Goal: Task Accomplishment & Management: Use online tool/utility

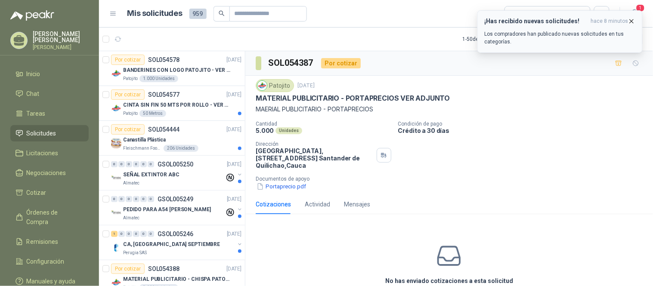
click at [575, 31] on p "Los compradores han publicado nuevas solicitudes en tus categorías." at bounding box center [560, 38] width 151 height 16
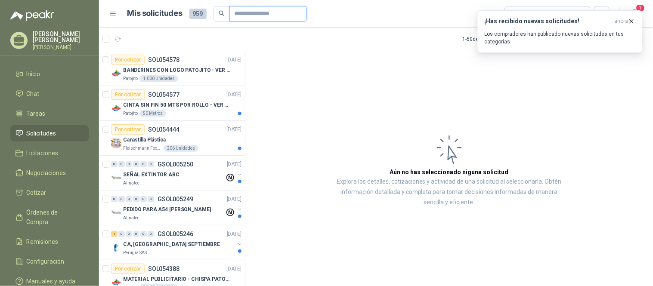
click at [255, 9] on input "text" at bounding box center [265, 13] width 60 height 15
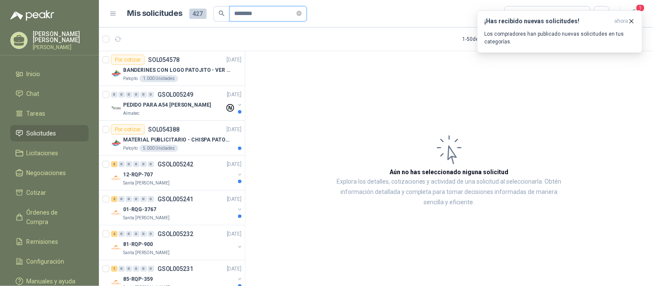
type input "********"
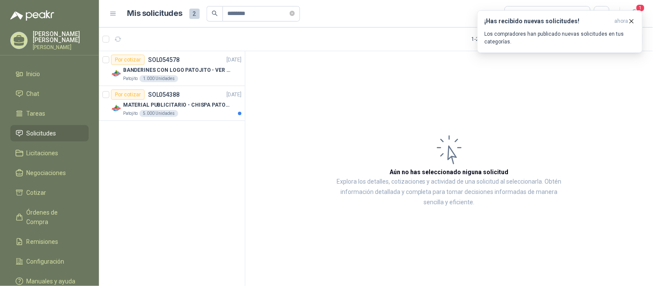
click at [209, 19] on span at bounding box center [215, 14] width 16 height 16
click at [295, 16] on span at bounding box center [292, 13] width 5 height 8
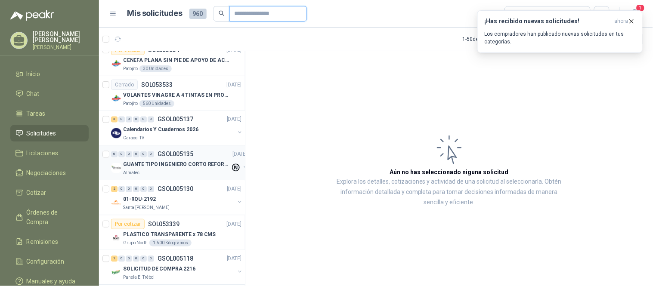
scroll to position [1148, 0]
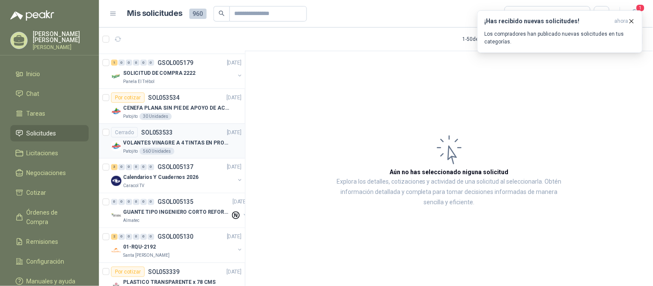
click at [125, 143] on p "VOLANTES VINAGRE A 4 TINTAS EN PROPALCOTE VER ARCHIVO ADJUNTO" at bounding box center [176, 143] width 107 height 8
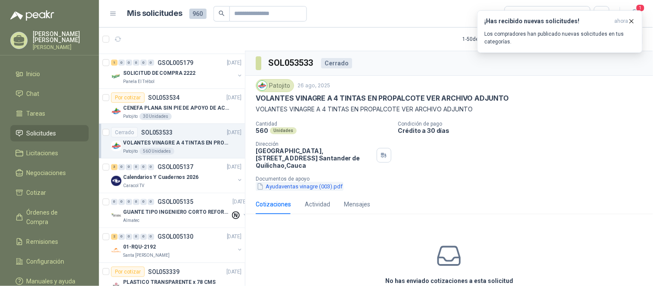
click at [284, 184] on button "Ayudaventas vinagre (003).pdf" at bounding box center [300, 186] width 88 height 9
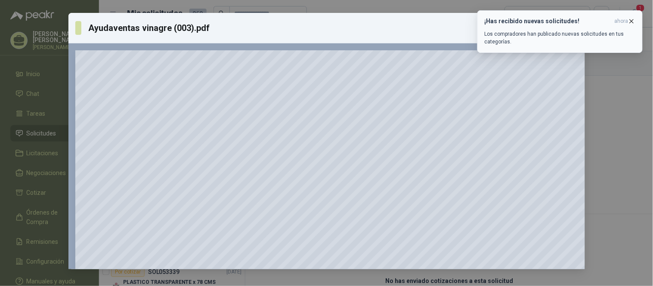
click at [631, 24] on icon "button" at bounding box center [631, 21] width 7 height 7
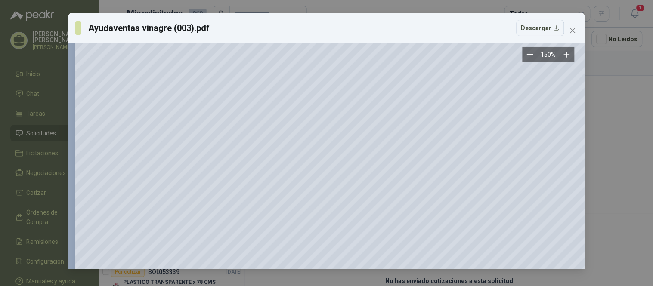
scroll to position [134, 0]
click at [574, 29] on icon "close" at bounding box center [572, 30] width 5 height 5
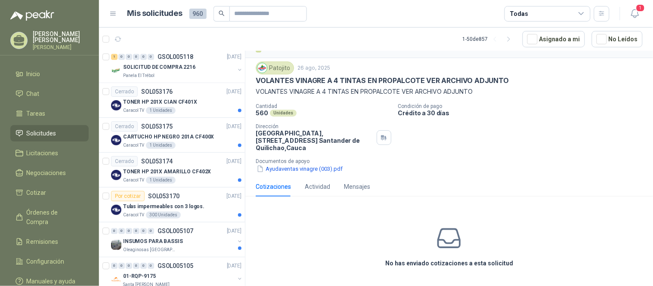
scroll to position [1526, 0]
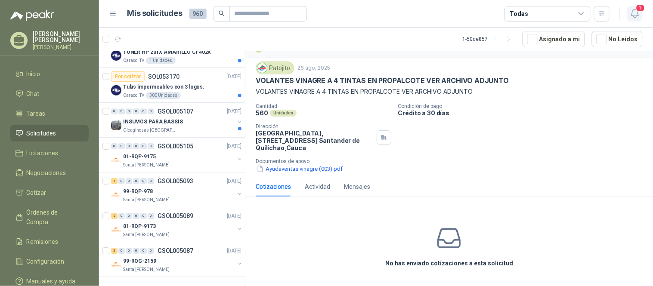
click at [643, 16] on button "1" at bounding box center [636, 14] width 16 height 16
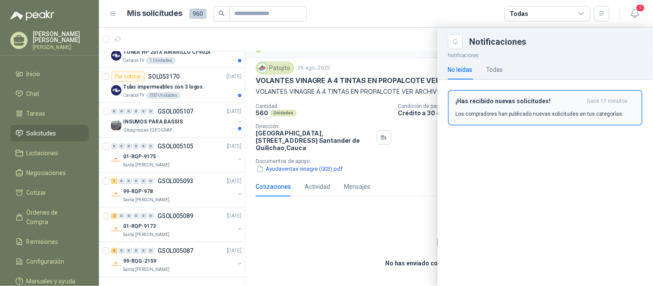
click at [501, 113] on p "Los compradores han publicado nuevas solicitudes en tus categorías." at bounding box center [540, 114] width 168 height 8
